Goal: Information Seeking & Learning: Learn about a topic

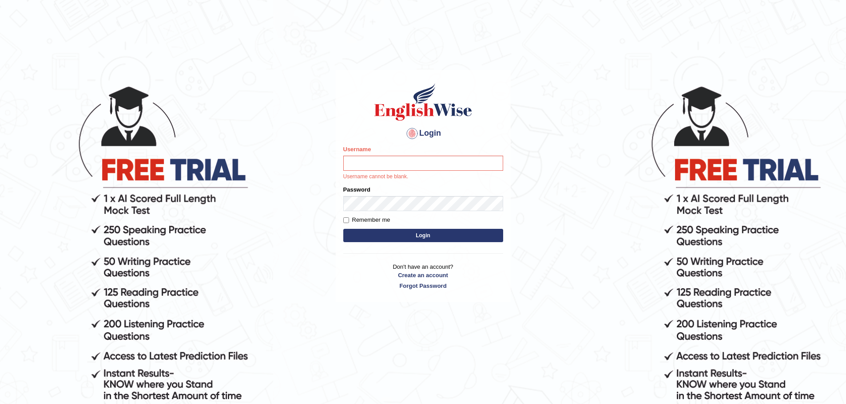
drag, startPoint x: 396, startPoint y: 166, endPoint x: 392, endPoint y: 171, distance: 6.6
click at [396, 166] on input "Username" at bounding box center [423, 163] width 160 height 15
type input "JovicRecomendable"
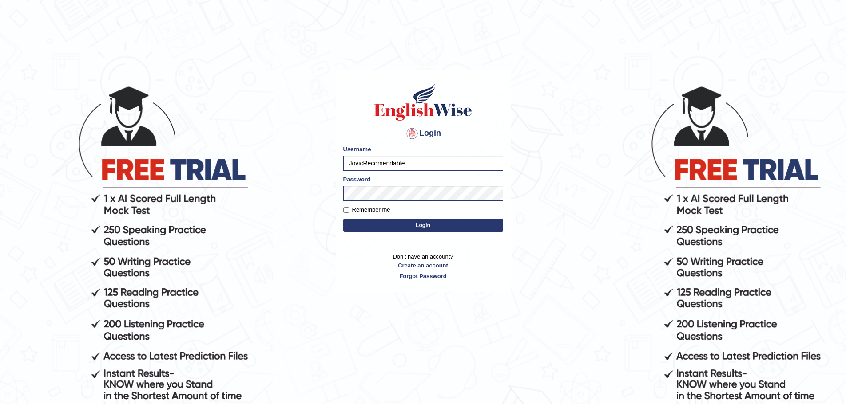
click at [406, 226] on button "Login" at bounding box center [423, 225] width 160 height 13
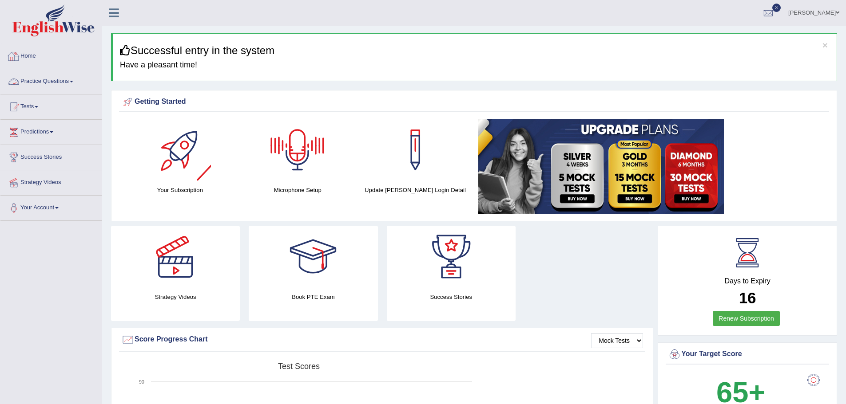
click at [71, 82] on link "Practice Questions" at bounding box center [50, 80] width 101 height 22
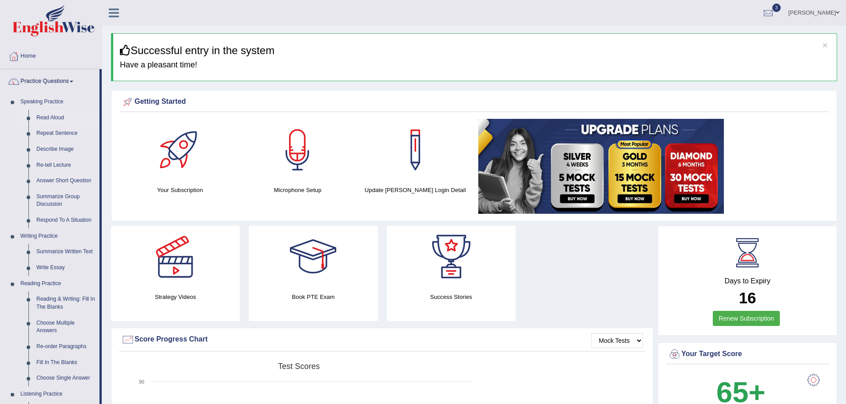
click at [49, 117] on link "Read Aloud" at bounding box center [65, 118] width 67 height 16
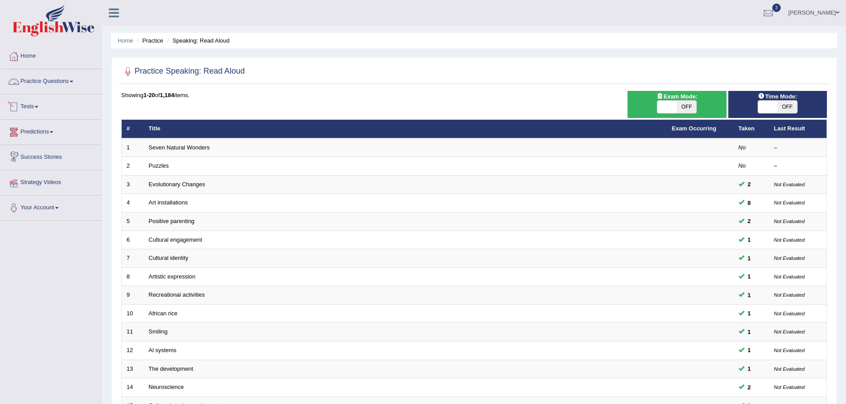
click at [71, 83] on link "Practice Questions" at bounding box center [50, 80] width 101 height 22
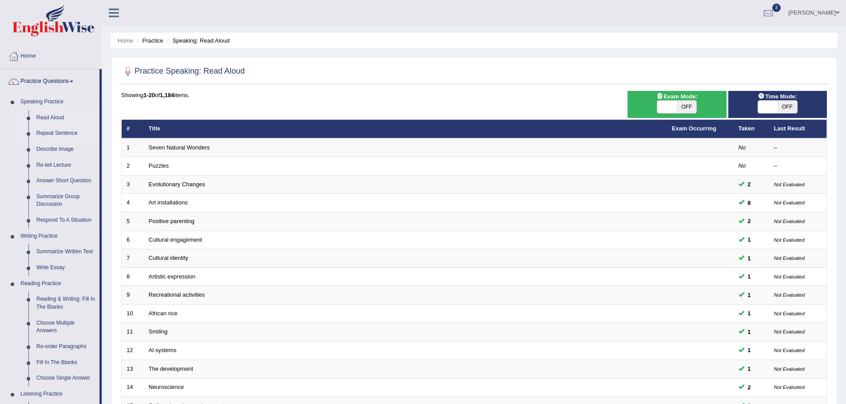
click at [58, 134] on link "Repeat Sentence" at bounding box center [65, 134] width 67 height 16
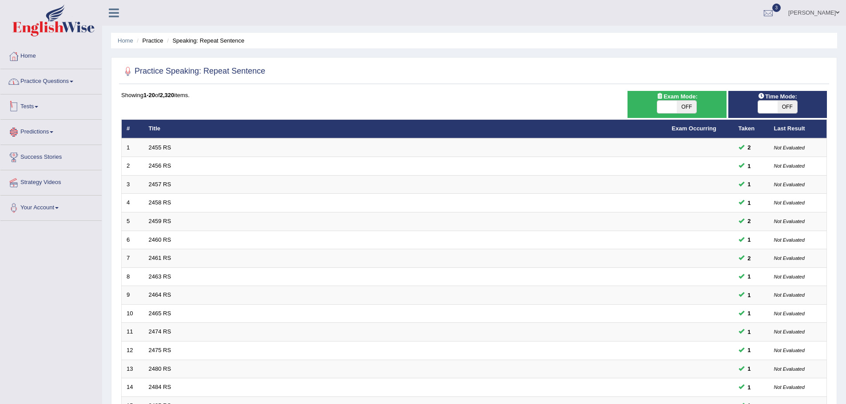
click at [74, 85] on link "Practice Questions" at bounding box center [50, 80] width 101 height 22
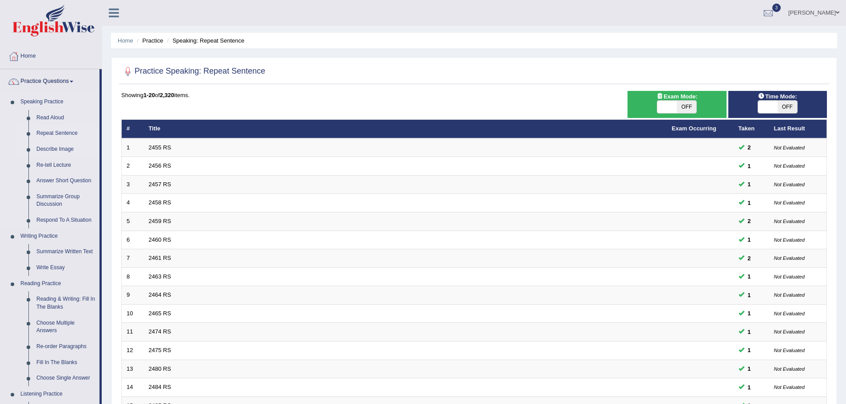
click at [61, 150] on link "Describe Image" at bounding box center [65, 150] width 67 height 16
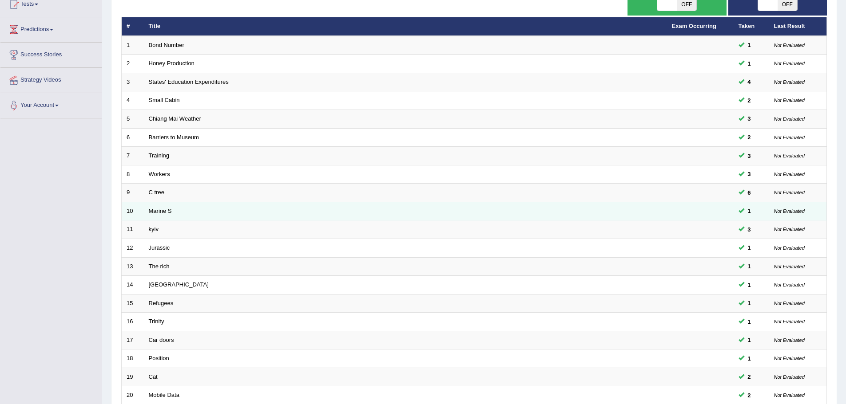
scroll to position [95, 0]
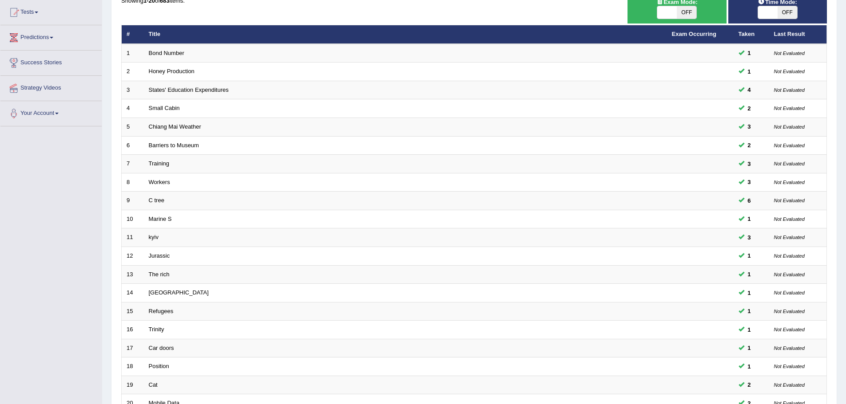
click at [55, 36] on link "Predictions" at bounding box center [50, 36] width 101 height 22
click at [48, 39] on link "Predictions" at bounding box center [49, 36] width 99 height 22
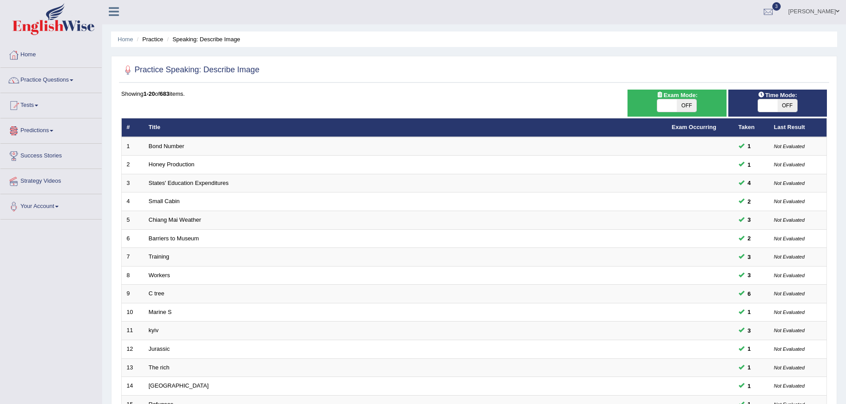
scroll to position [0, 0]
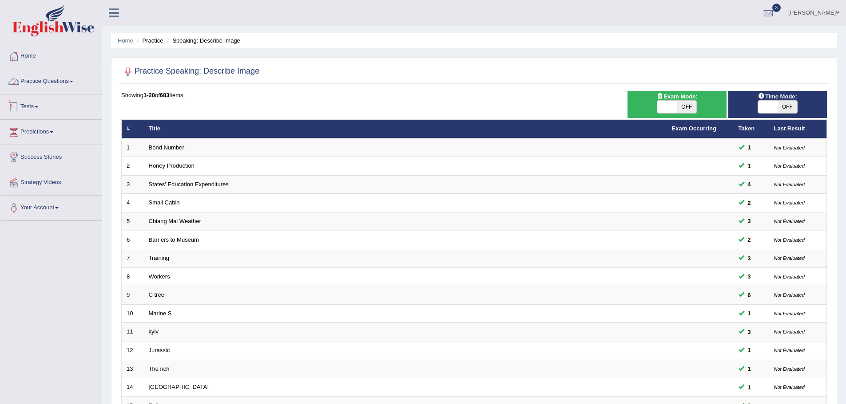
click at [62, 79] on link "Practice Questions" at bounding box center [50, 80] width 101 height 22
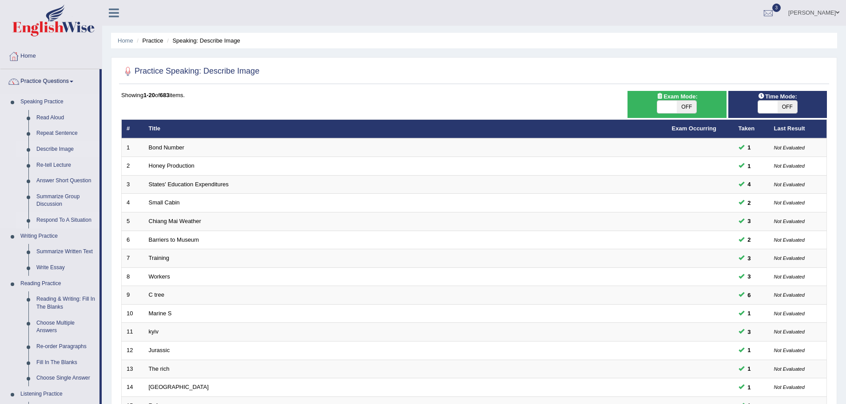
click at [63, 219] on link "Respond To A Situation" at bounding box center [65, 221] width 67 height 16
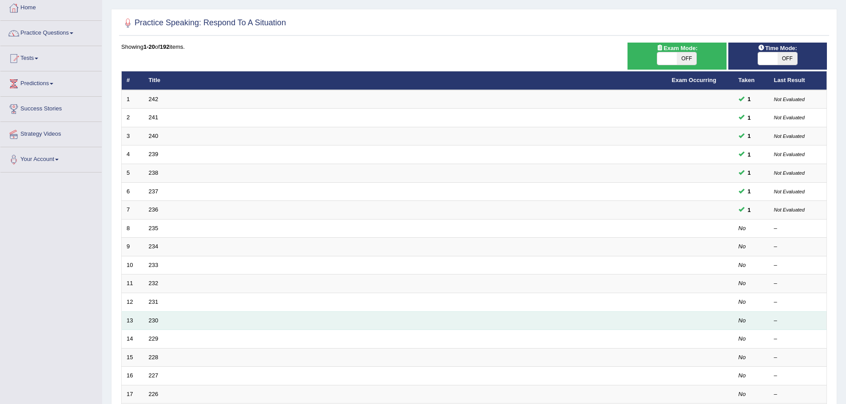
scroll to position [44, 0]
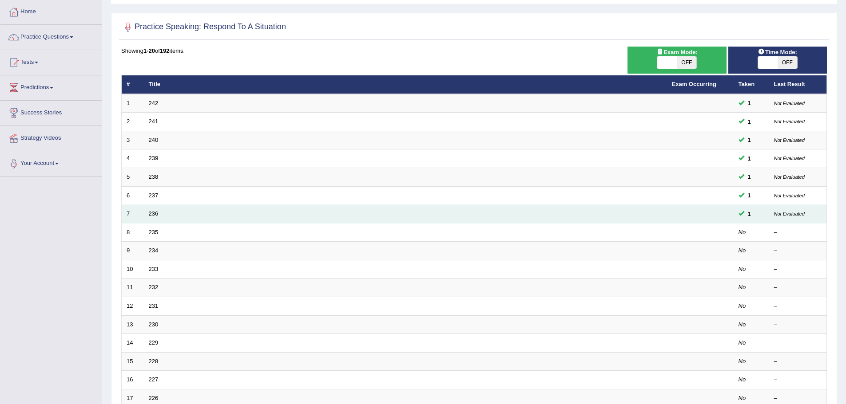
click at [484, 212] on td "236" at bounding box center [405, 214] width 523 height 19
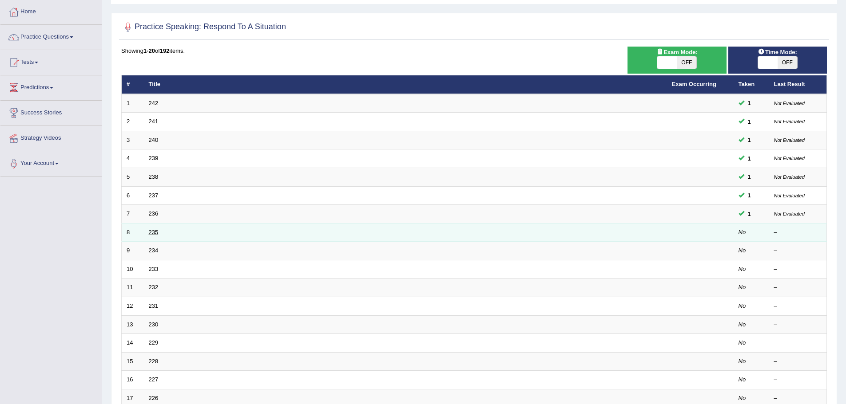
click at [152, 231] on link "235" at bounding box center [154, 232] width 10 height 7
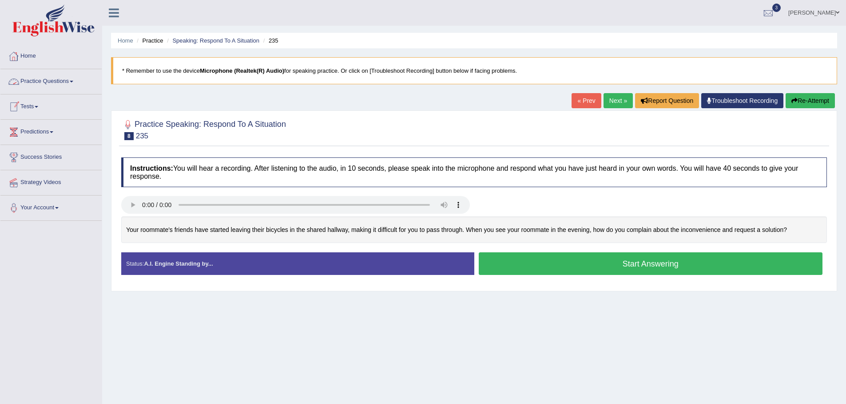
click at [71, 82] on link "Practice Questions" at bounding box center [50, 80] width 101 height 22
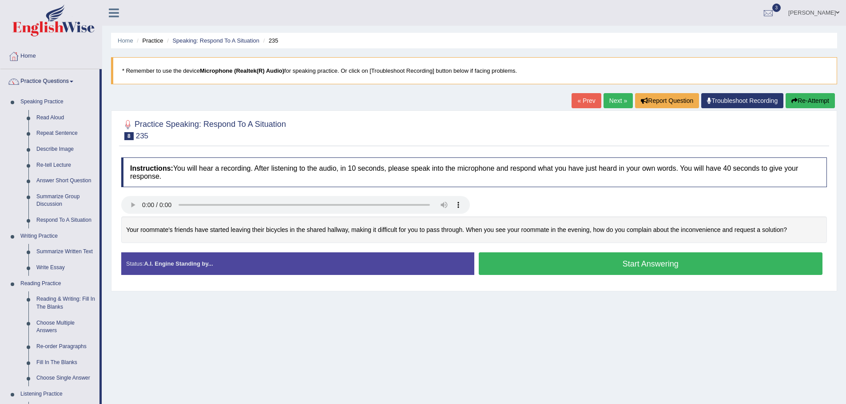
click at [71, 82] on link "Practice Questions" at bounding box center [49, 80] width 99 height 22
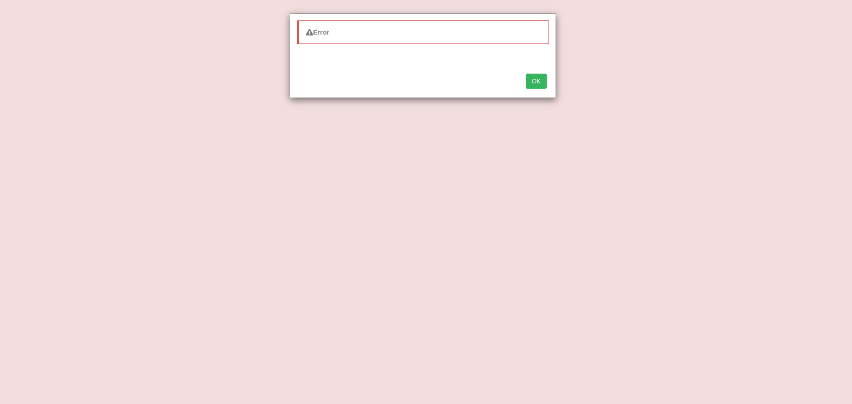
click at [527, 80] on button "OK" at bounding box center [536, 81] width 20 height 15
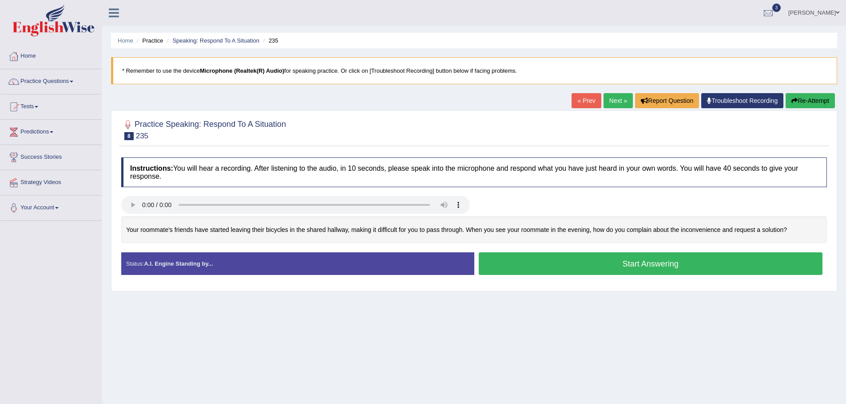
click at [678, 260] on button "Start Answering" at bounding box center [651, 264] width 344 height 23
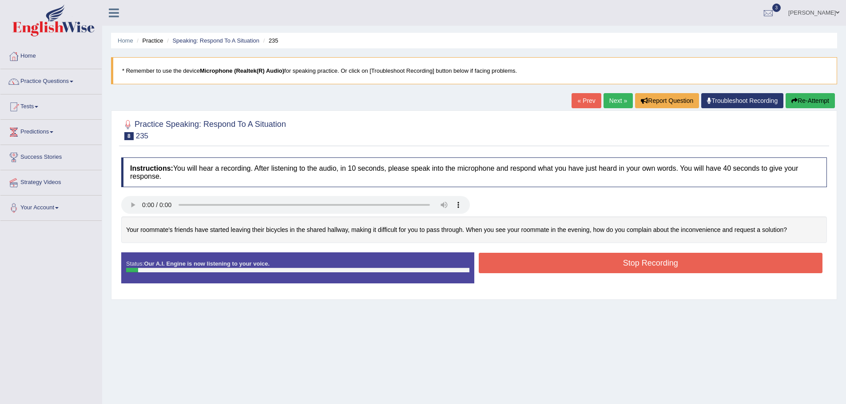
click at [645, 266] on button "Stop Recording" at bounding box center [651, 263] width 344 height 20
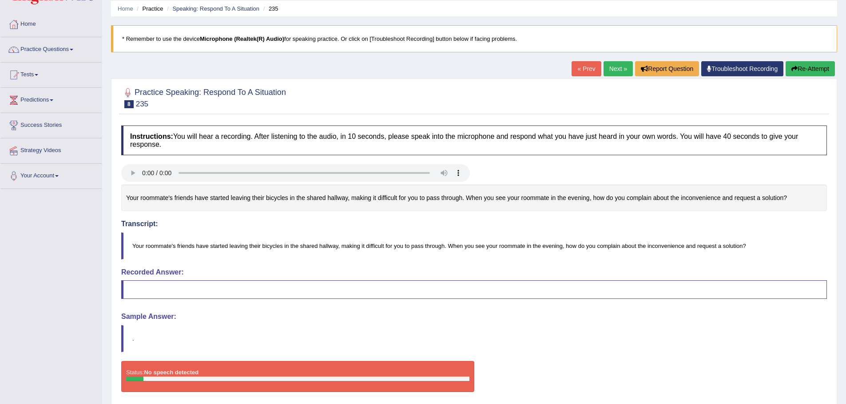
scroll to position [65, 0]
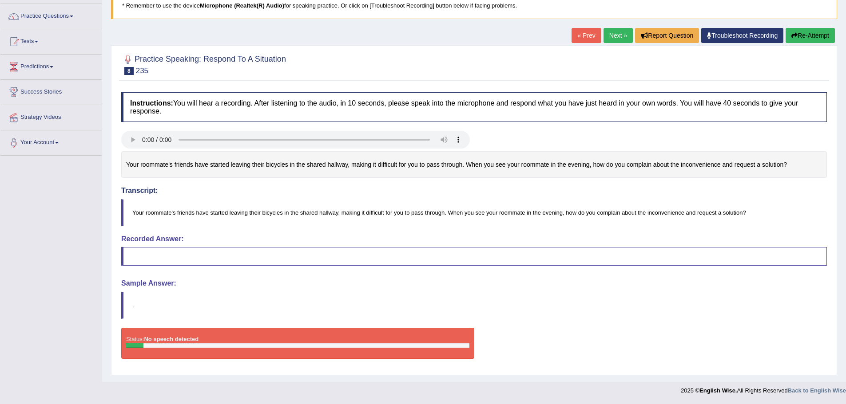
click at [809, 36] on button "Re-Attempt" at bounding box center [809, 35] width 49 height 15
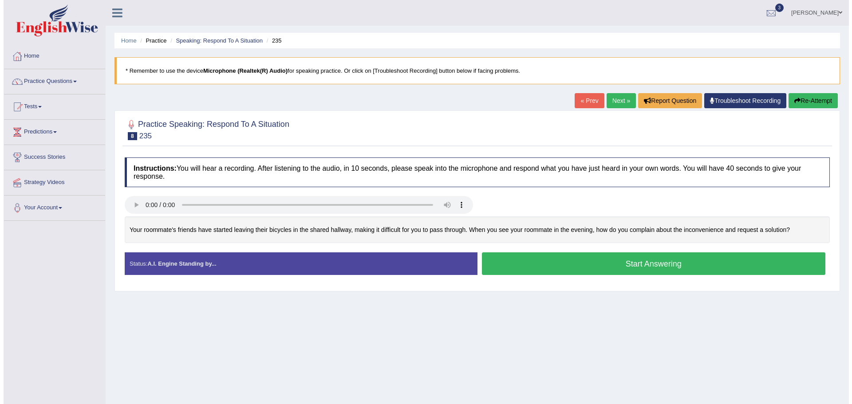
scroll to position [62, 0]
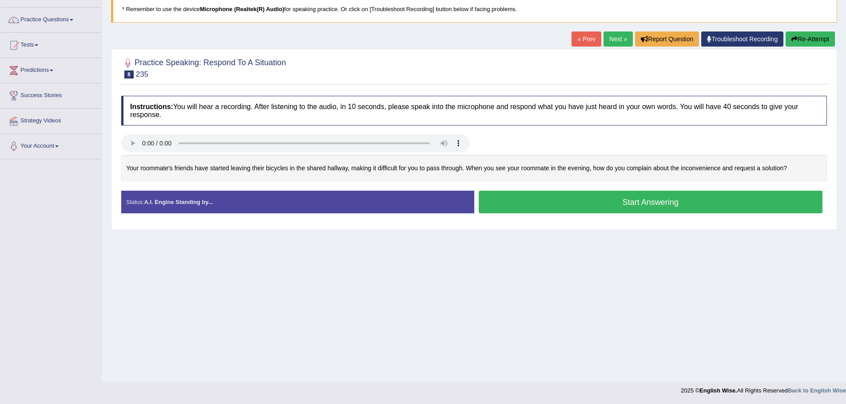
drag, startPoint x: 574, startPoint y: 258, endPoint x: 326, endPoint y: 206, distance: 253.1
click at [534, 302] on div "Home Practice Speaking: Respond To A Situation 235 * Remember to use the device…" at bounding box center [474, 160] width 744 height 444
drag, startPoint x: 518, startPoint y: 203, endPoint x: 300, endPoint y: 218, distance: 218.9
click at [441, 275] on div "Home Practice Speaking: Respond To A Situation 235 * Remember to use the device…" at bounding box center [474, 160] width 744 height 444
click at [562, 198] on button "Start Answering" at bounding box center [651, 202] width 344 height 23
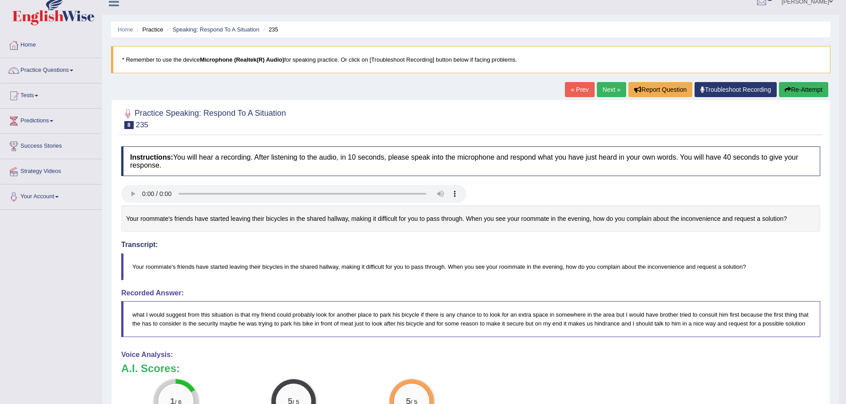
scroll to position [0, 0]
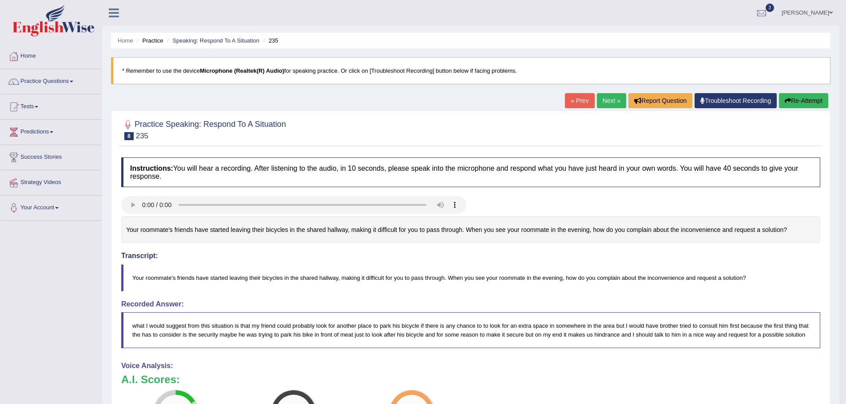
click at [801, 101] on button "Re-Attempt" at bounding box center [803, 100] width 49 height 15
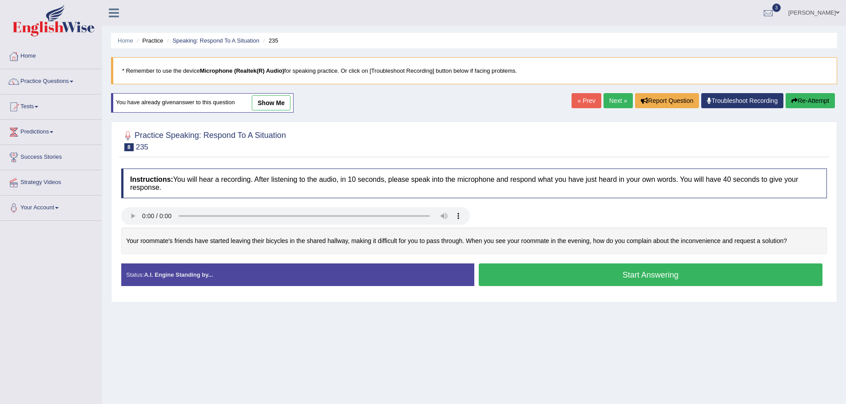
click at [571, 272] on button "Start Answering" at bounding box center [651, 275] width 344 height 23
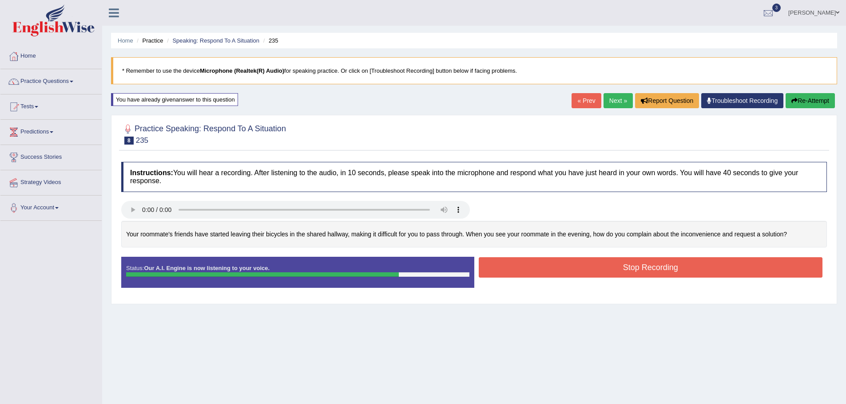
click at [565, 272] on button "Stop Recording" at bounding box center [651, 267] width 344 height 20
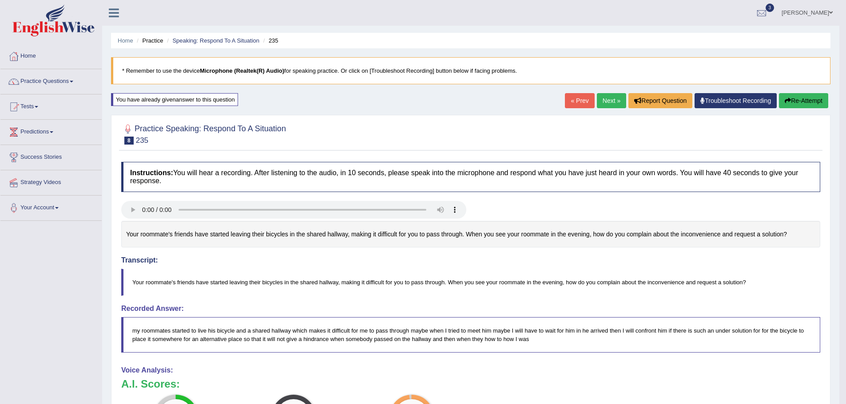
click at [145, 237] on div "Your roommate's friends have started leaving their bicycles in the shared hallw…" at bounding box center [470, 234] width 699 height 27
drag, startPoint x: 145, startPoint y: 238, endPoint x: 194, endPoint y: 238, distance: 49.3
click at [194, 238] on div "Your roommate's friends have started leaving their bicycles in the shared hallw…" at bounding box center [470, 234] width 699 height 27
click at [143, 237] on div "Your roommate's friends have started leaving their bicycles in the shared hallw…" at bounding box center [470, 234] width 699 height 27
click at [803, 101] on button "Re-Attempt" at bounding box center [803, 100] width 49 height 15
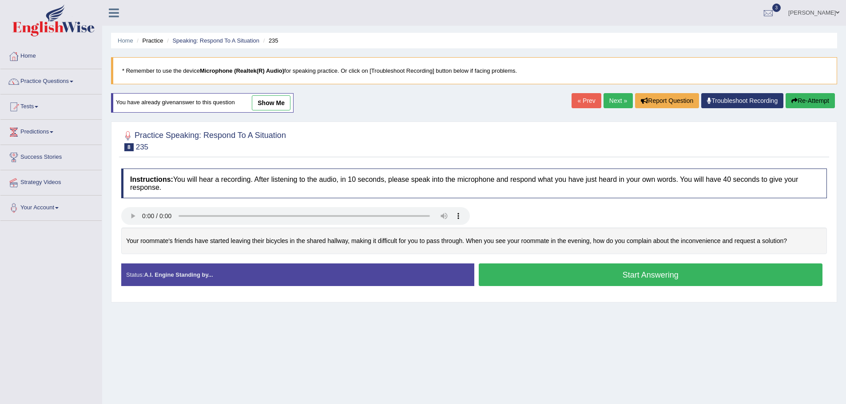
click at [567, 281] on button "Start Answering" at bounding box center [651, 275] width 344 height 23
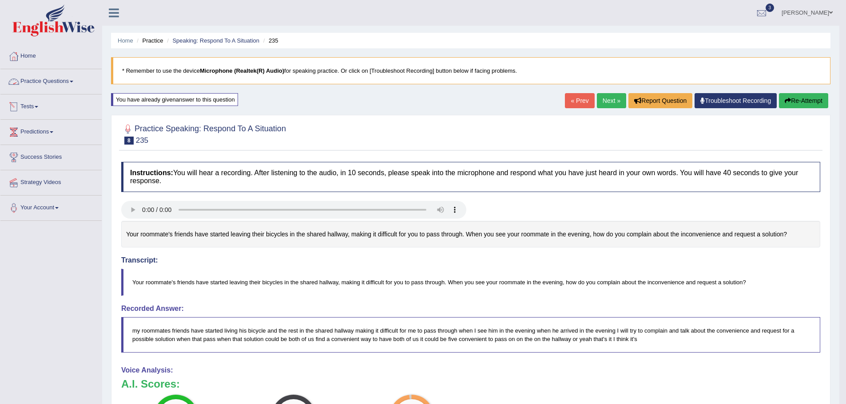
click at [75, 86] on link "Practice Questions" at bounding box center [50, 80] width 101 height 22
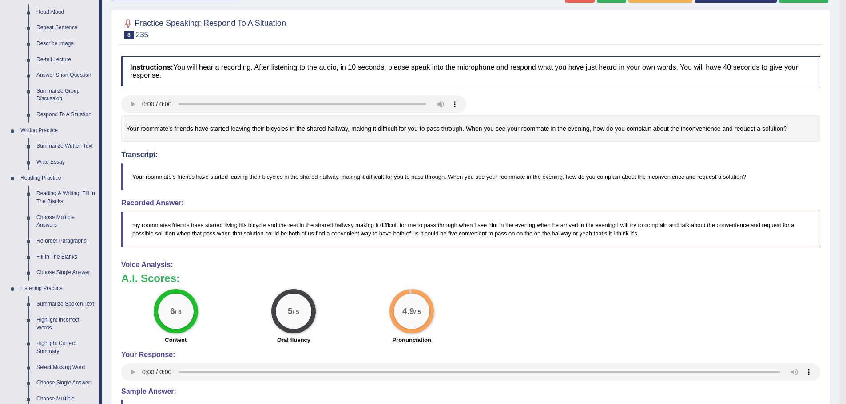
scroll to position [107, 0]
drag, startPoint x: 100, startPoint y: 172, endPoint x: 104, endPoint y: 155, distance: 17.2
click at [104, 155] on div "Toggle navigation Home Practice Questions Speaking Practice Read Aloud Repeat S…" at bounding box center [419, 200] width 839 height 614
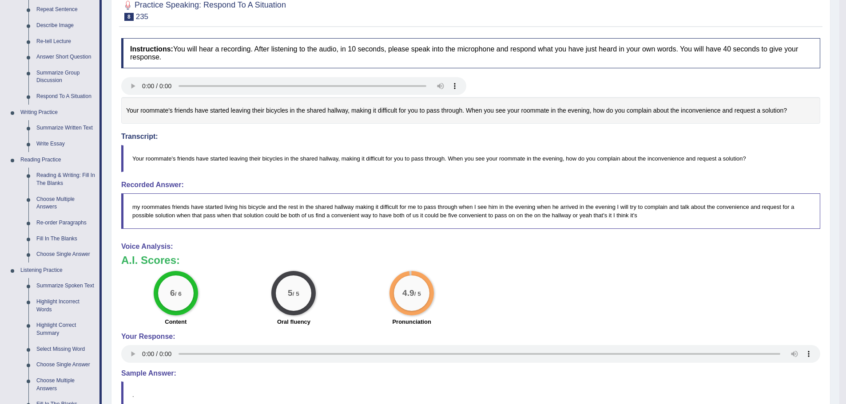
scroll to position [114, 0]
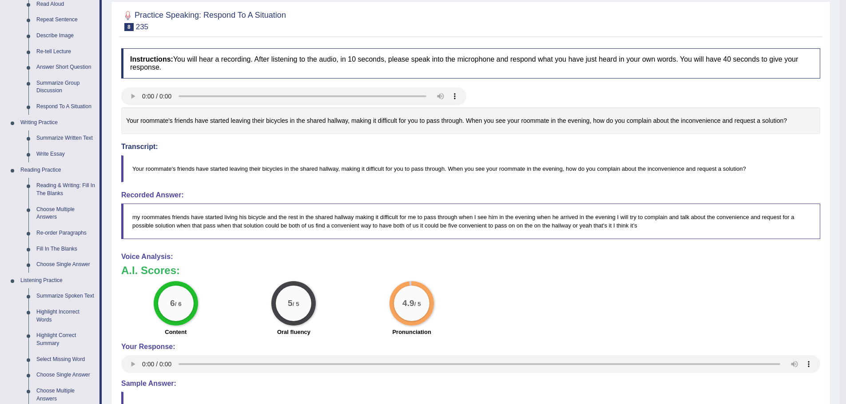
click at [100, 127] on li "Practice Questions Speaking Practice Read Aloud Repeat Sentence Describe Image …" at bounding box center [50, 205] width 101 height 499
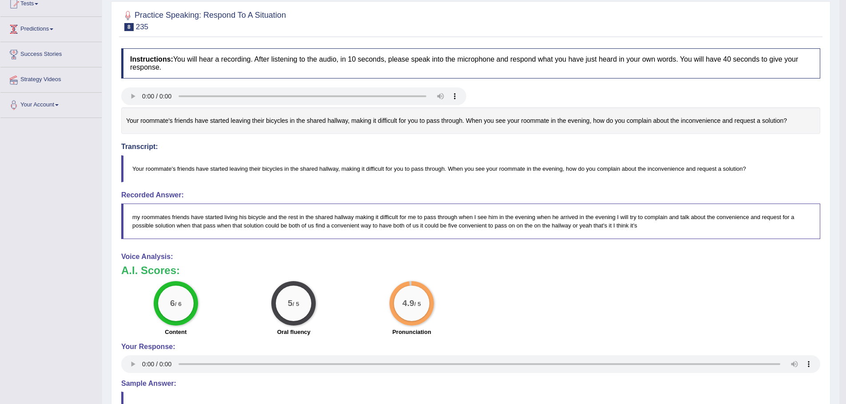
scroll to position [113, 0]
click at [51, 22] on link "Predictions" at bounding box center [50, 18] width 101 height 22
click at [44, 39] on link "Latest Predictions" at bounding box center [57, 40] width 83 height 16
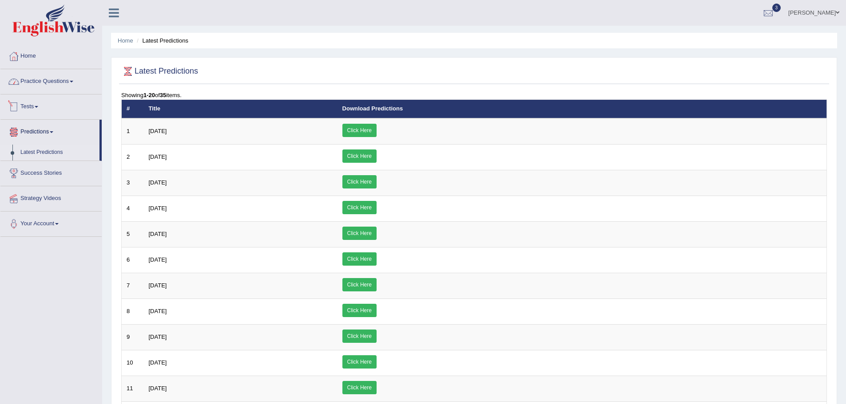
click at [72, 79] on link "Practice Questions" at bounding box center [50, 80] width 101 height 22
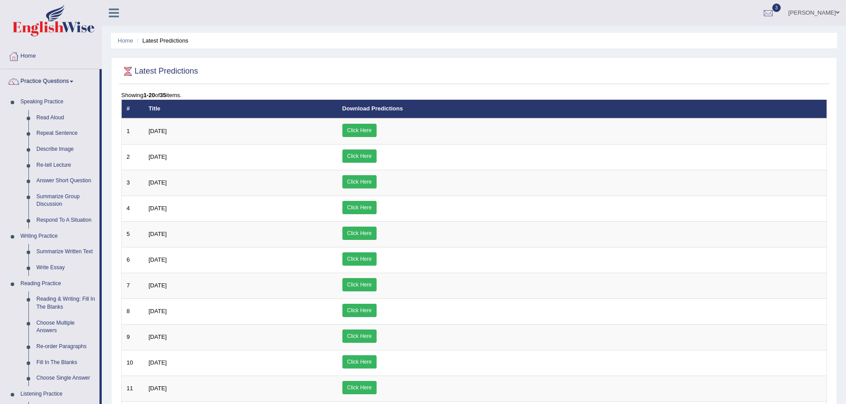
click at [101, 143] on li "Practice Questions Speaking Practice Read Aloud Repeat Sentence Describe Image …" at bounding box center [50, 318] width 101 height 499
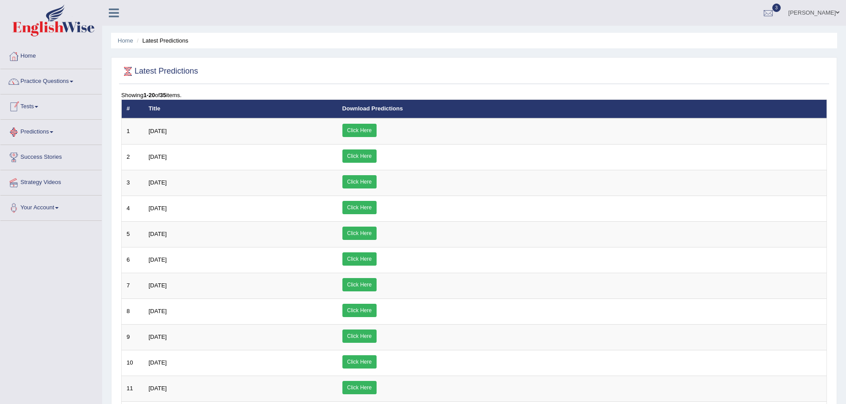
click at [38, 107] on span at bounding box center [37, 107] width 4 height 2
click at [71, 82] on link "Practice Questions" at bounding box center [50, 80] width 101 height 22
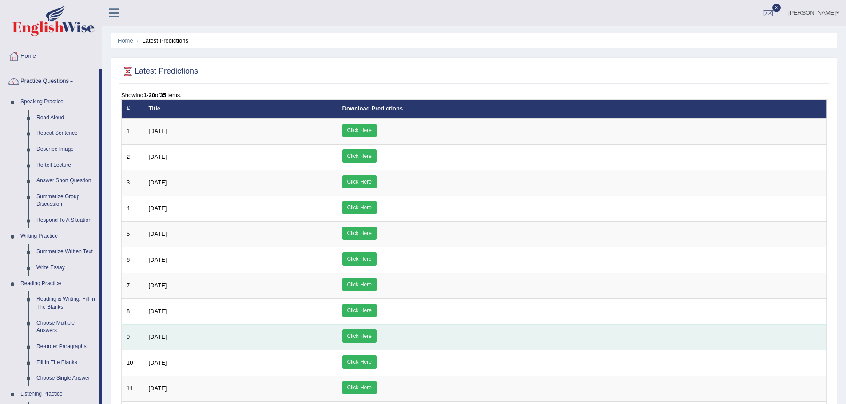
drag, startPoint x: 611, startPoint y: 320, endPoint x: 598, endPoint y: 325, distance: 14.3
click at [611, 320] on td "Click Here" at bounding box center [581, 312] width 489 height 26
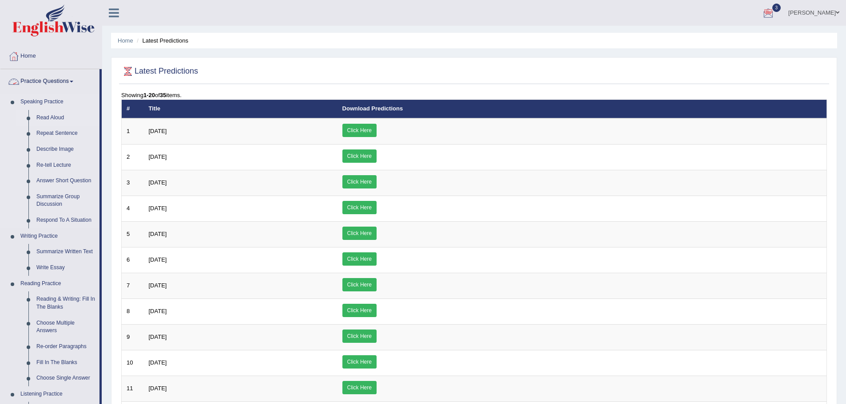
click at [60, 117] on link "Read Aloud" at bounding box center [65, 118] width 67 height 16
